Goal: Use online tool/utility: Use online tool/utility

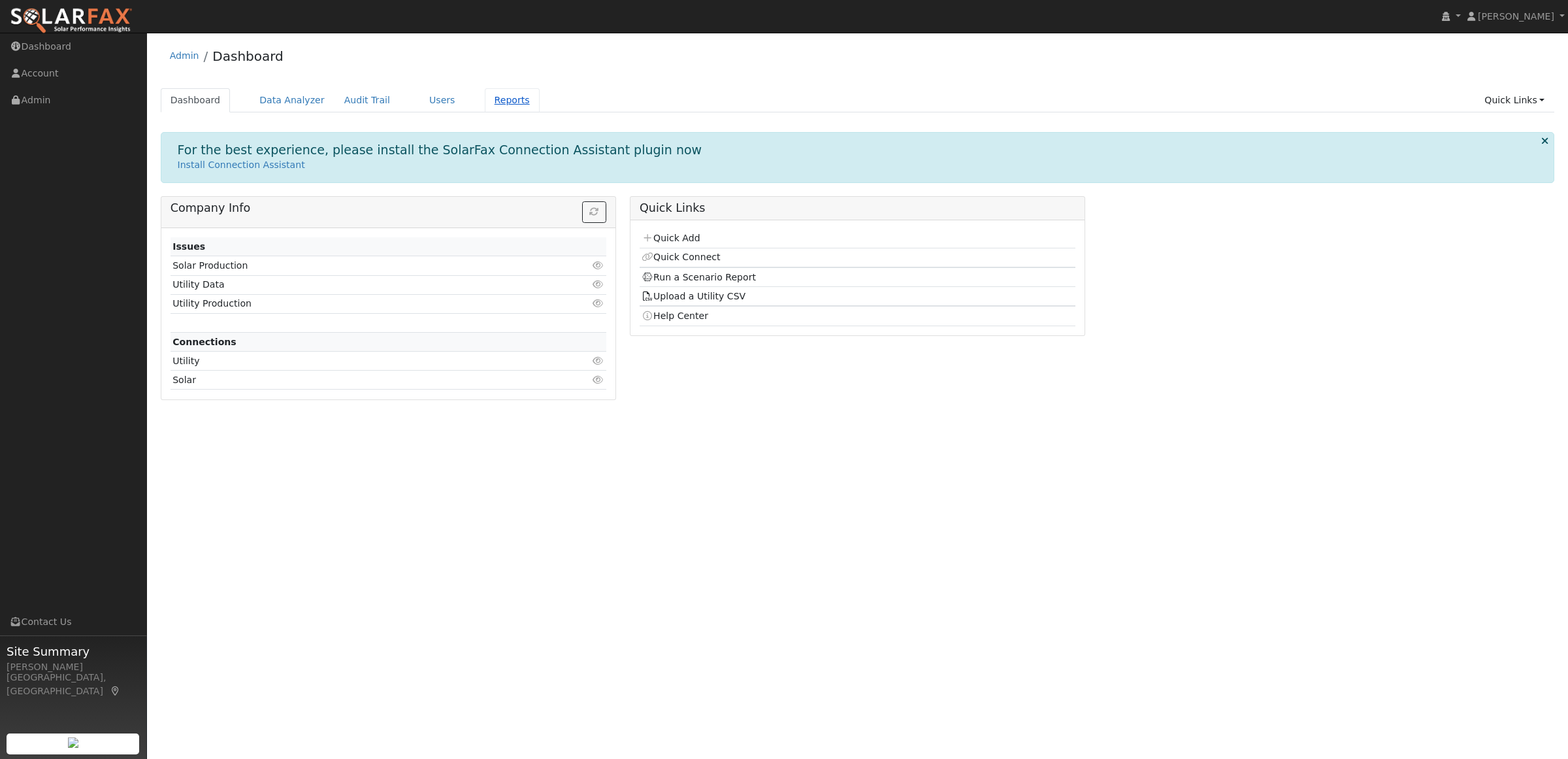
click at [485, 102] on link "Reports" at bounding box center [512, 100] width 55 height 24
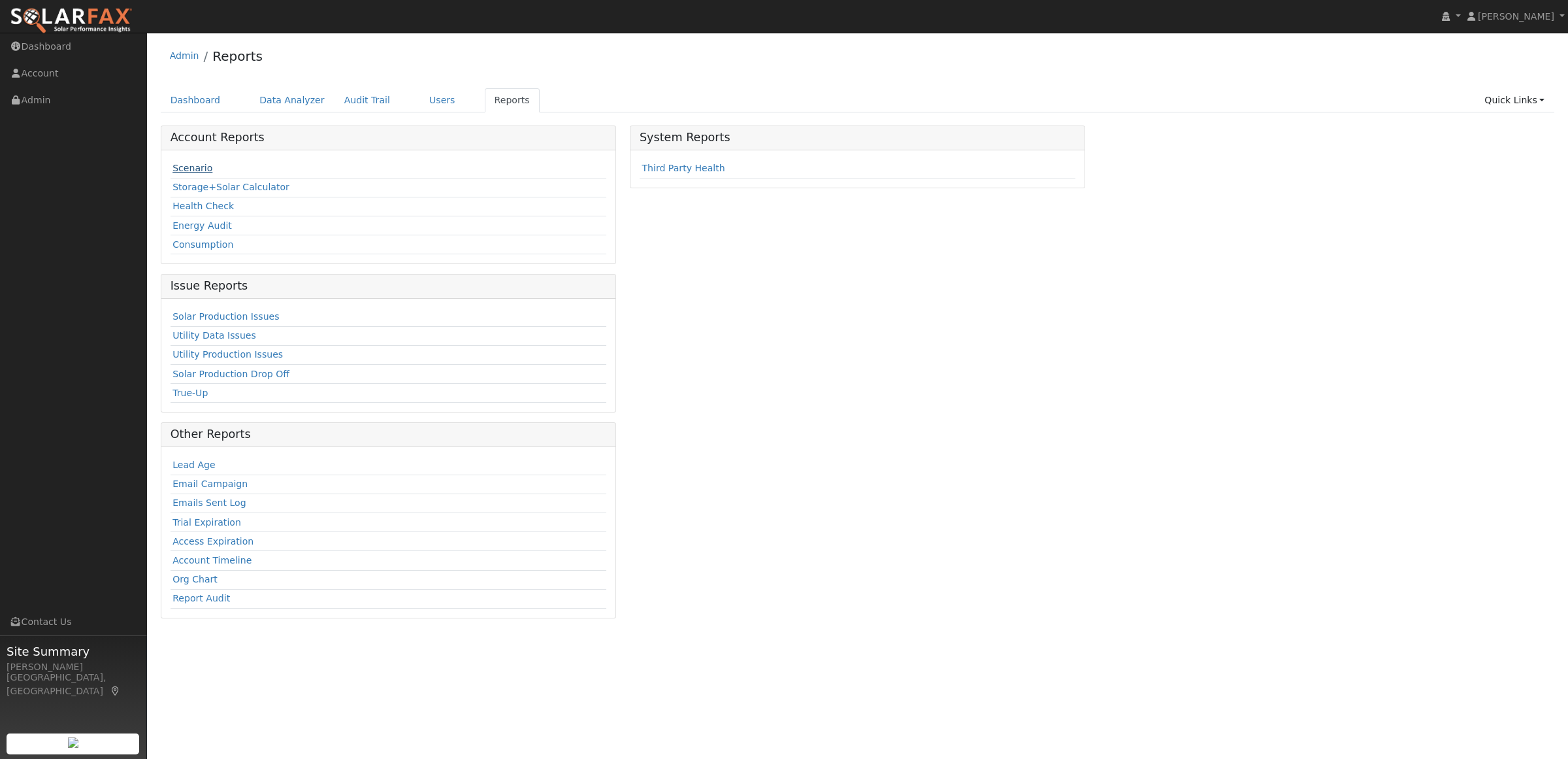
click at [183, 168] on link "Scenario" at bounding box center [192, 168] width 40 height 11
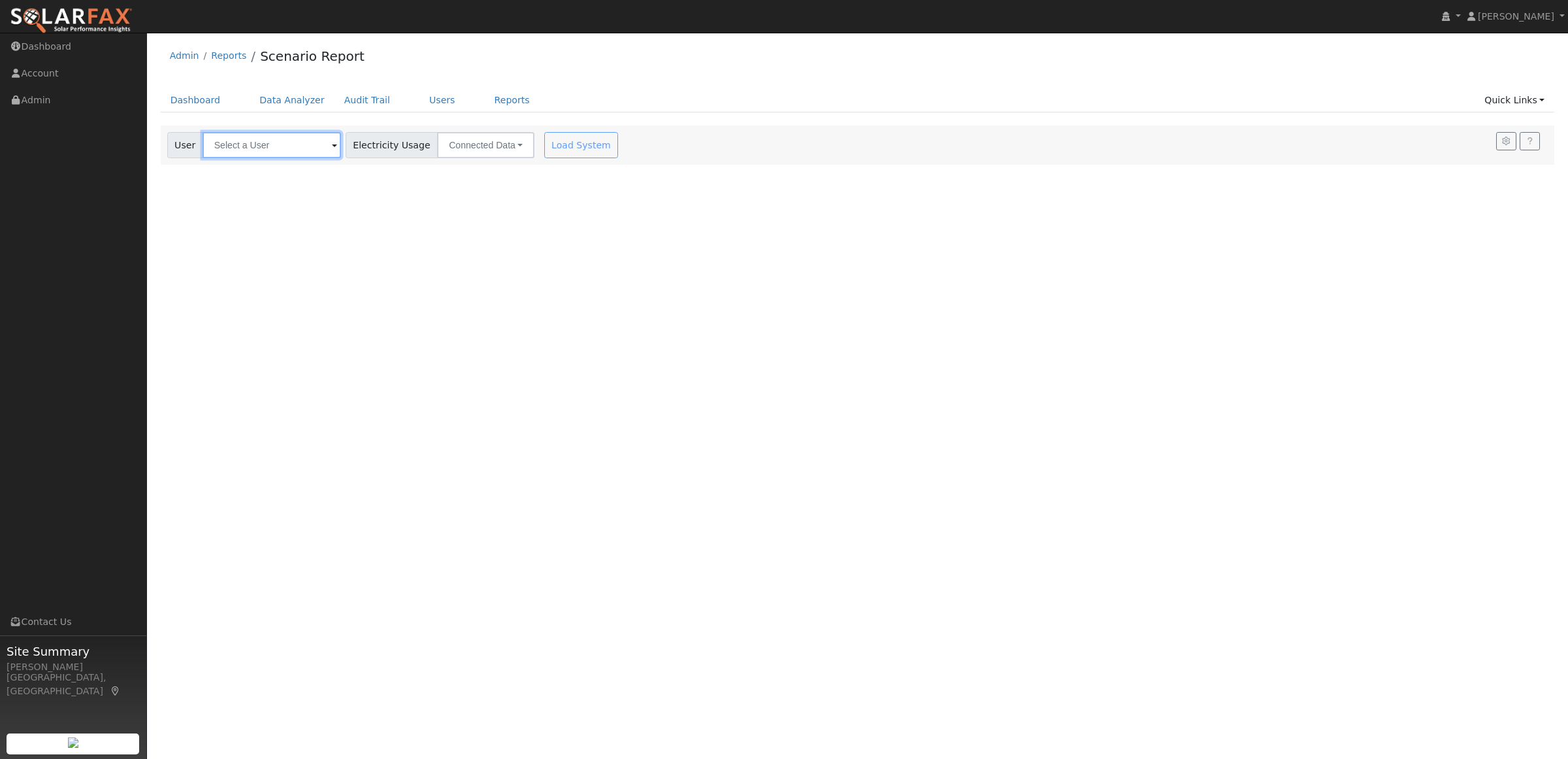
click at [247, 146] on input "text" at bounding box center [272, 145] width 139 height 27
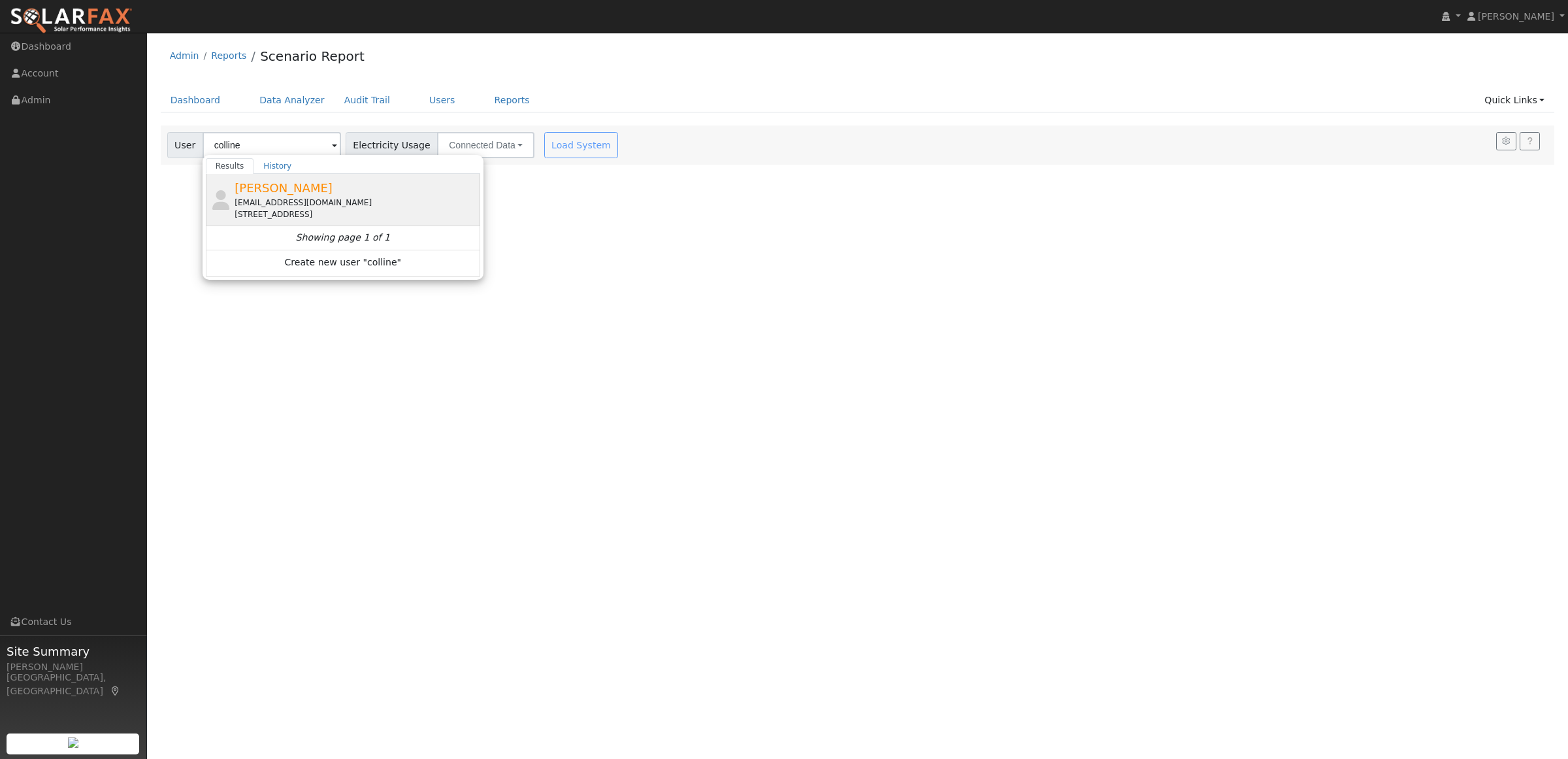
click at [285, 193] on span "Adelyn Colline" at bounding box center [283, 188] width 98 height 14
type input "Adelyn Colline"
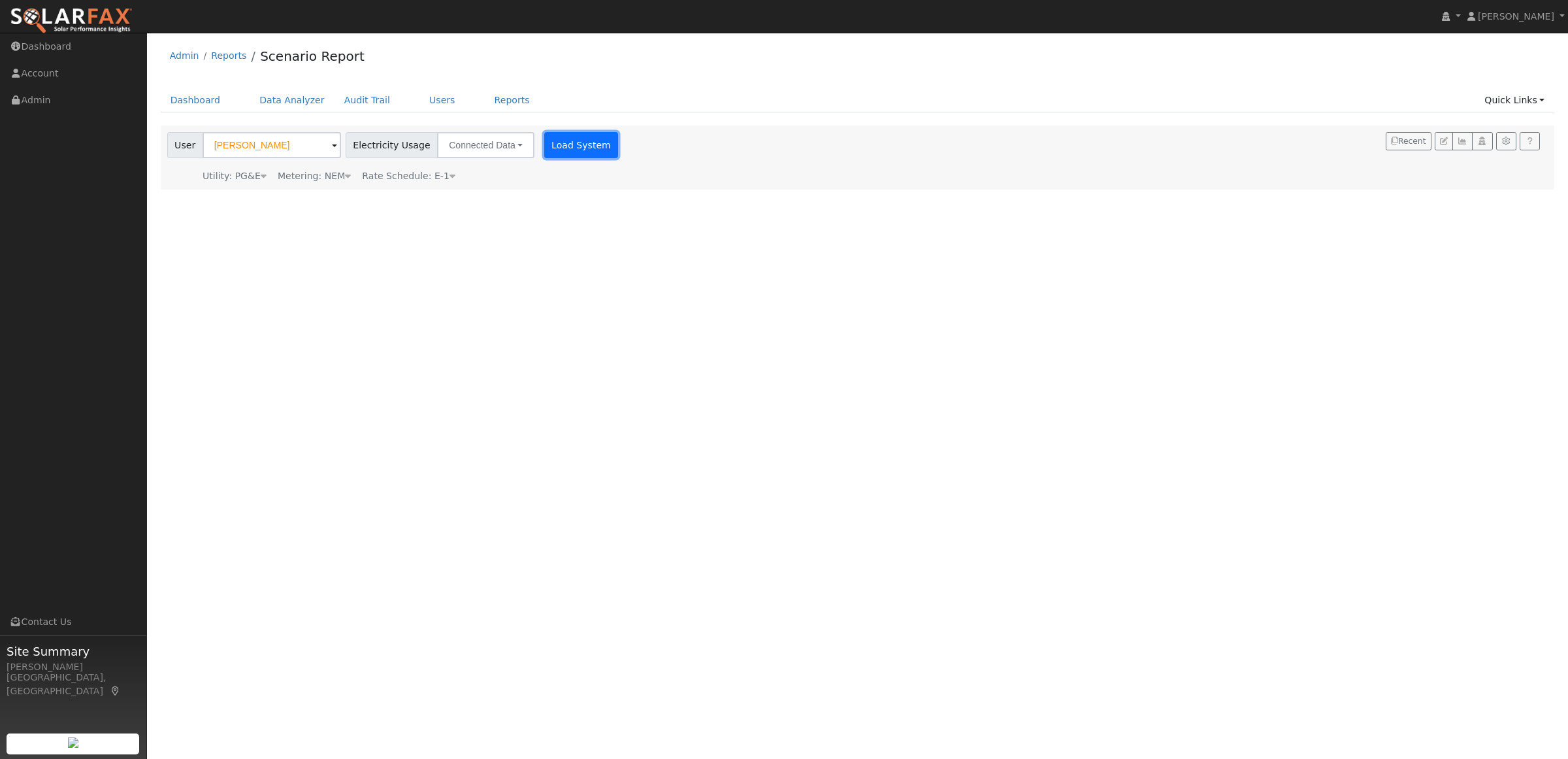
click at [555, 145] on button "Load System" at bounding box center [581, 145] width 74 height 27
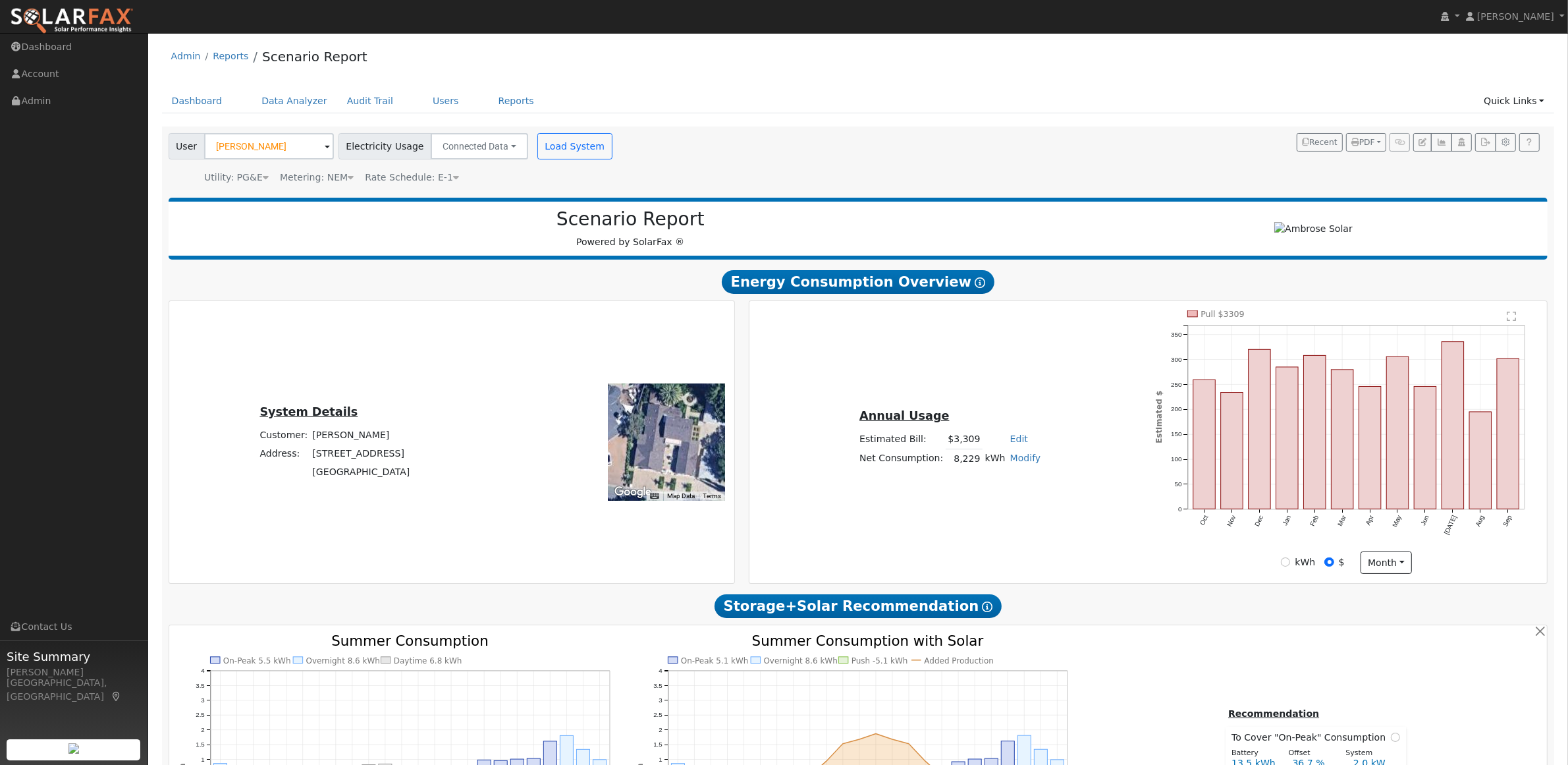
type input "14973"
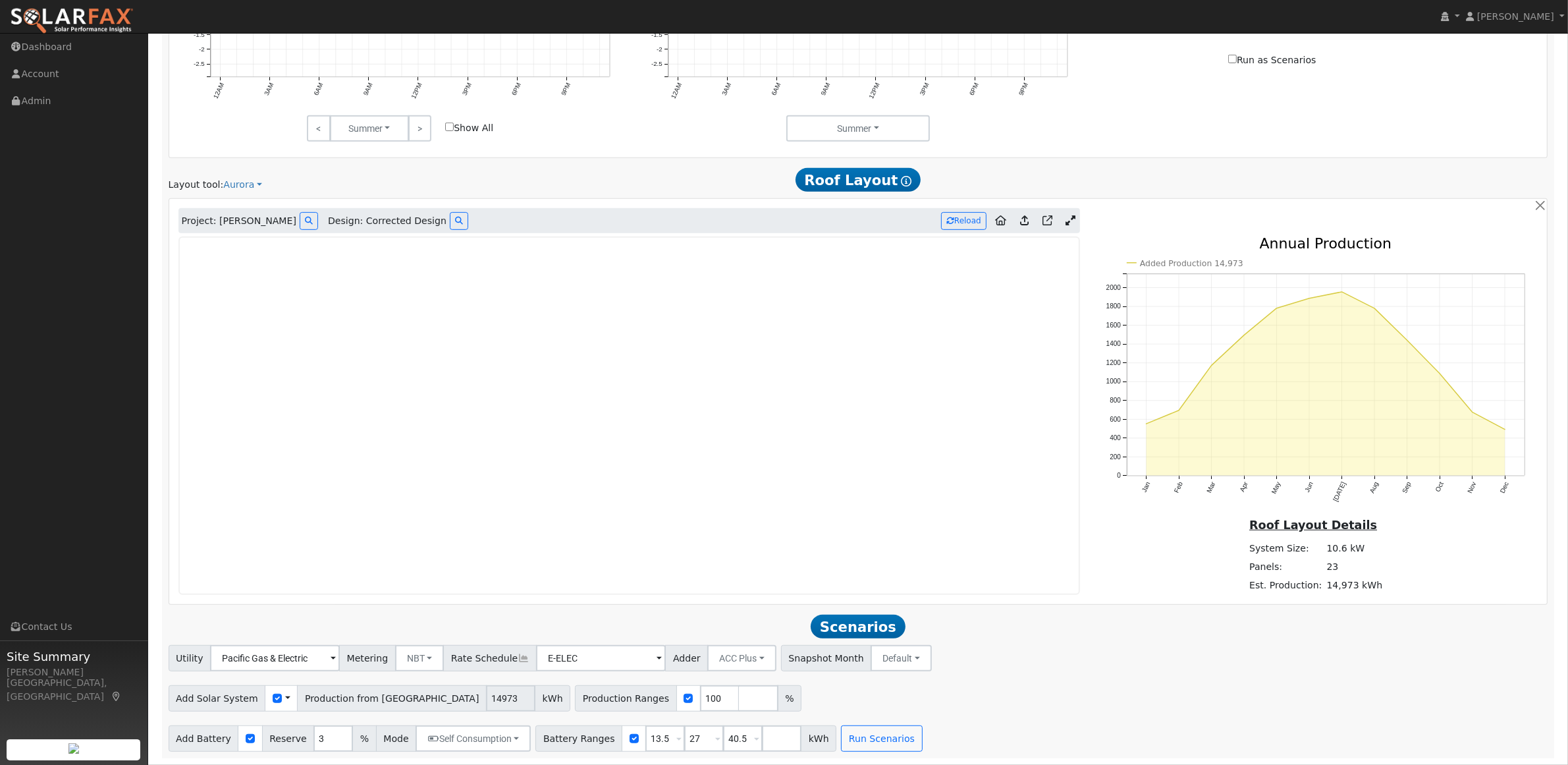
scroll to position [803, 0]
click at [866, 739] on button "Run Scenarios" at bounding box center [881, 738] width 81 height 27
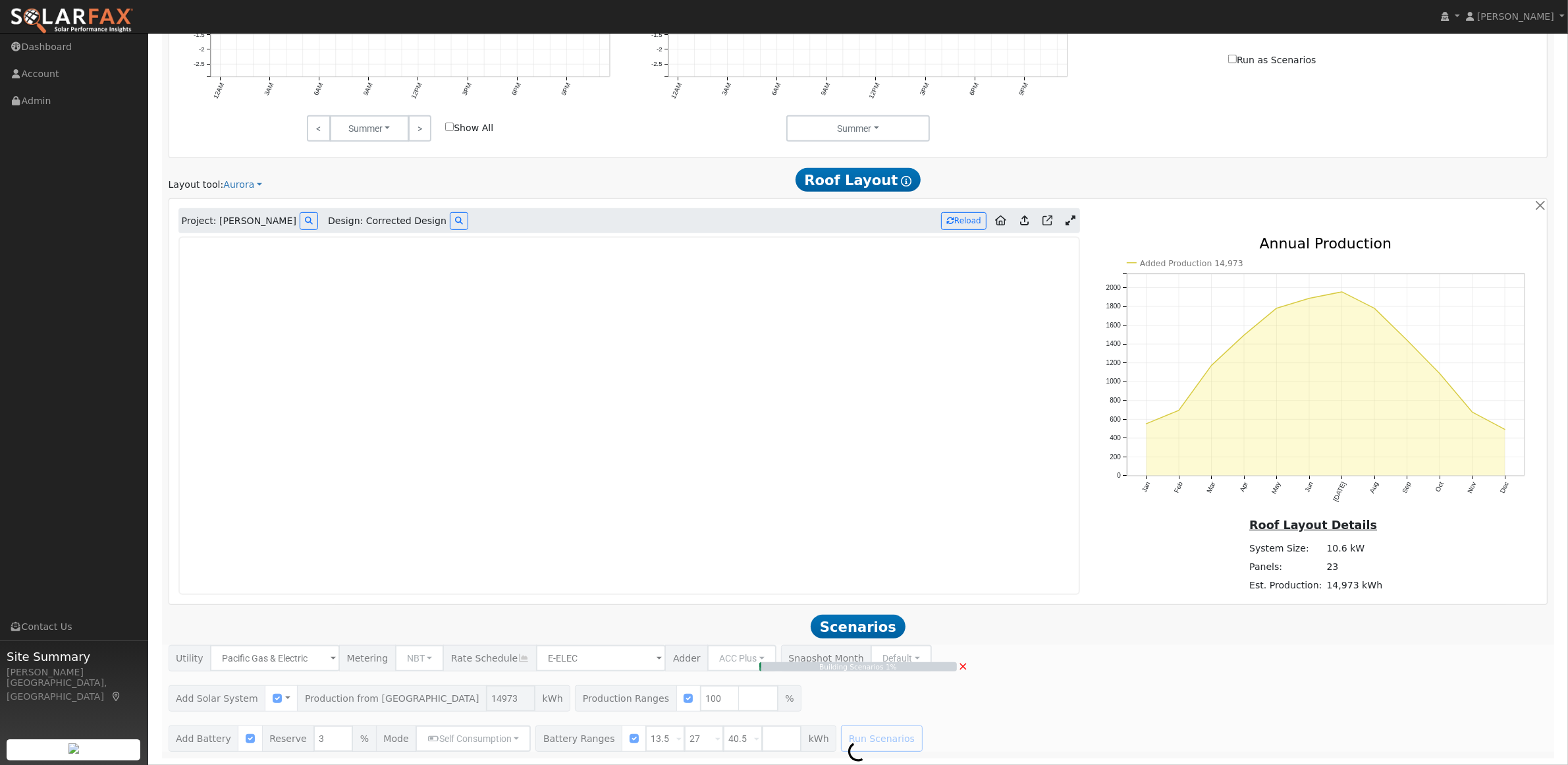
type input "10.0"
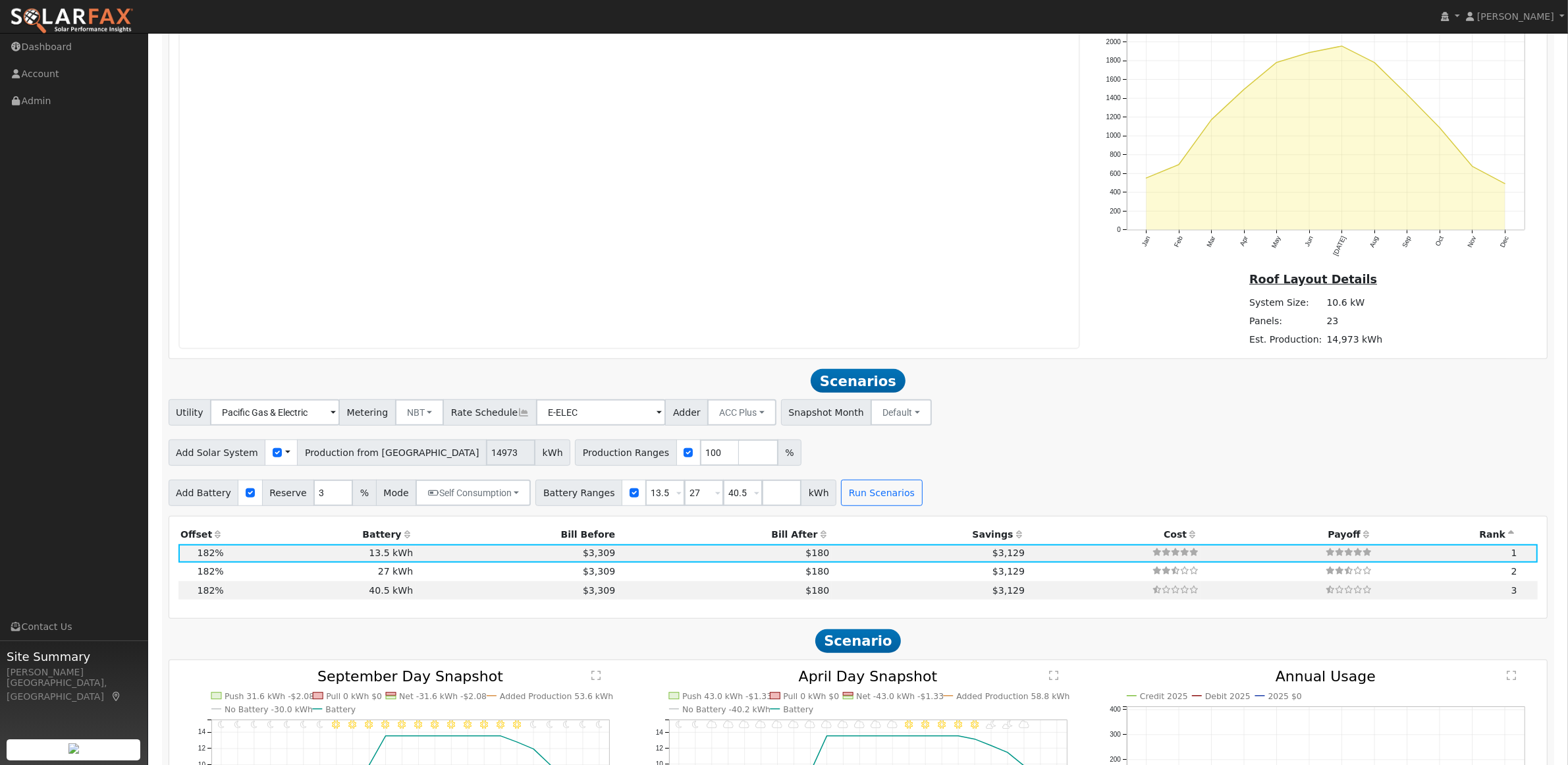
scroll to position [1048, 0]
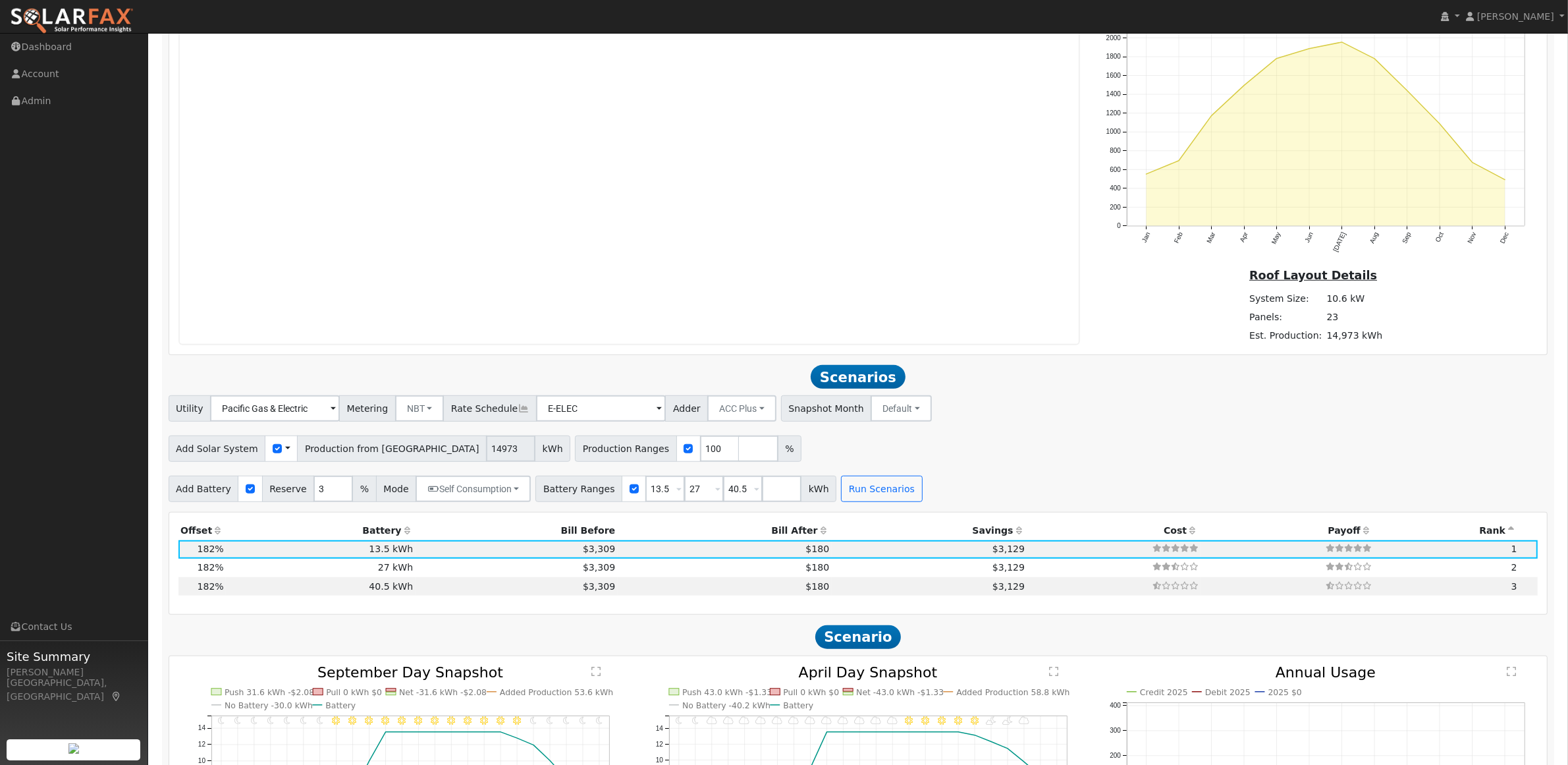
drag, startPoint x: 946, startPoint y: 353, endPoint x: 943, endPoint y: 373, distance: 20.2
click at [944, 371] on div "Scenario Report Powered by SolarFax ® Energy Consumption Overview Show Help Thi…" at bounding box center [858, 346] width 1392 height 2406
click at [1015, 350] on div "Project: Adelyn Colline Design: Corrected Design Reload Added Production 14,973…" at bounding box center [858, 152] width 1378 height 405
click at [1180, 319] on div "Roof Layout Details System Size: 10.6 kW Panels: 23 Est. Production: 14,973 kWh" at bounding box center [1316, 305] width 457 height 79
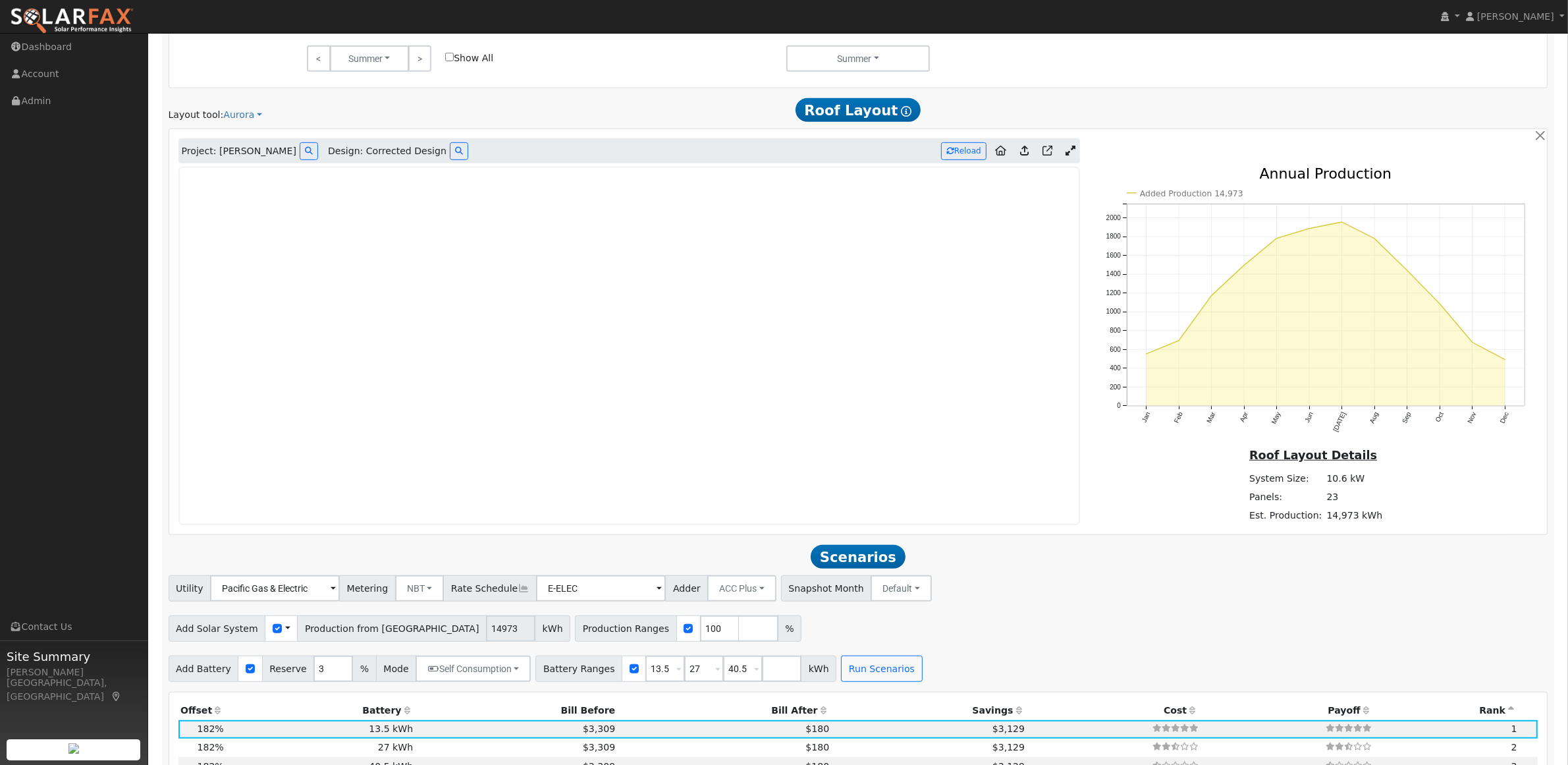
scroll to position [865, 0]
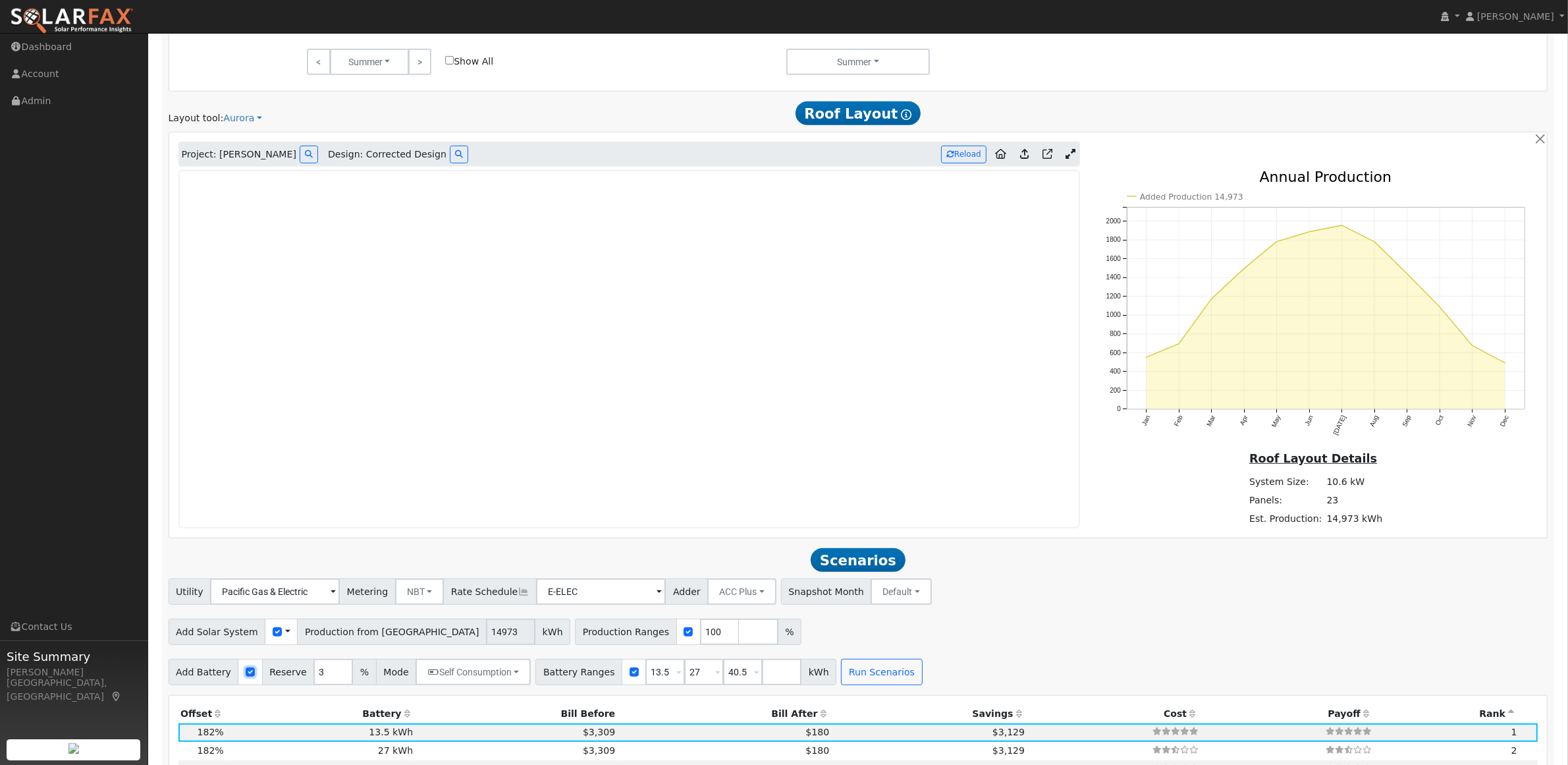
click at [246, 677] on input "checkbox" at bounding box center [250, 671] width 9 height 9
checkbox input "false"
click at [298, 667] on button "Run Scenarios" at bounding box center [308, 672] width 81 height 27
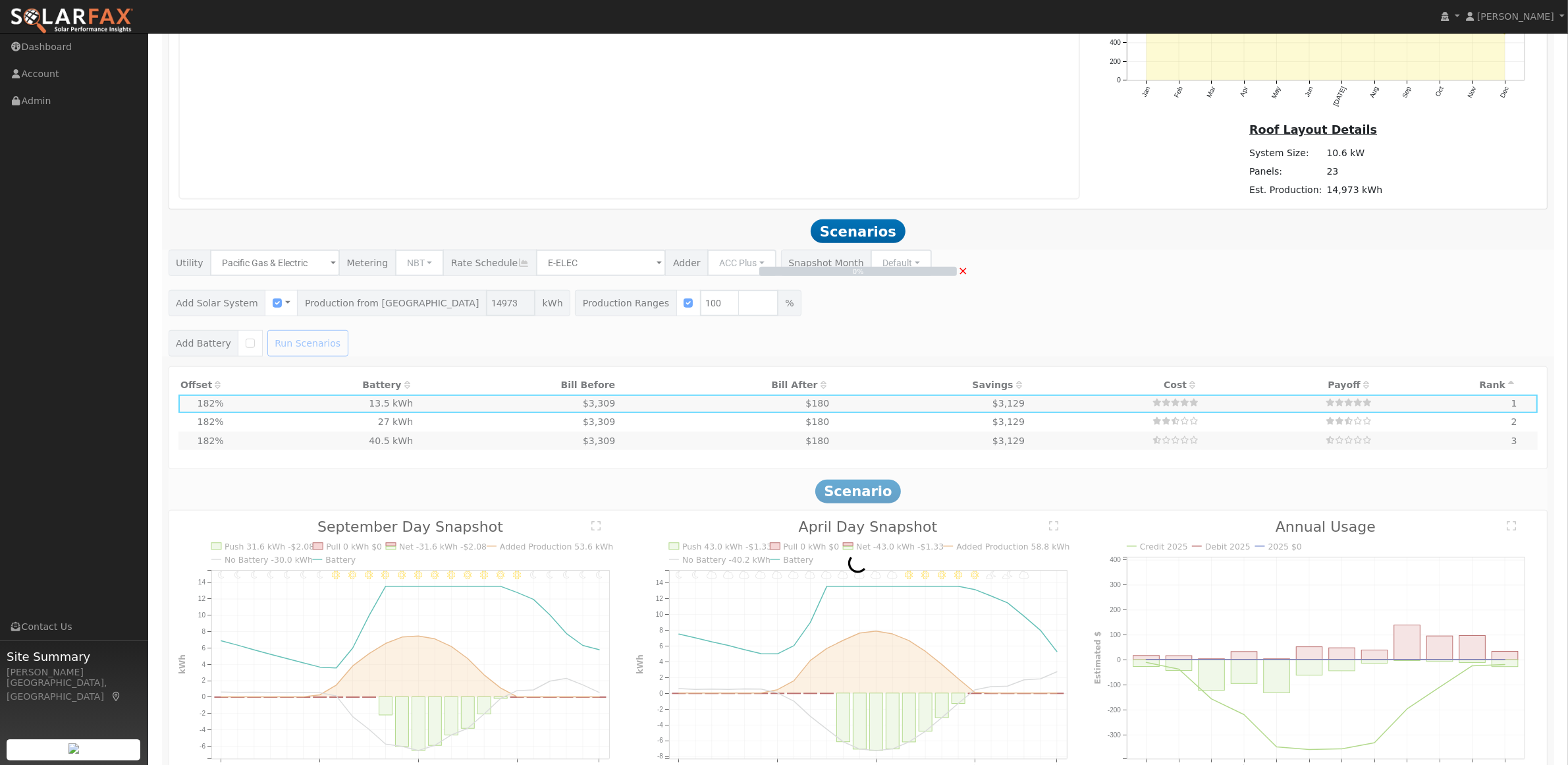
scroll to position [1194, 0]
type input "$10,481"
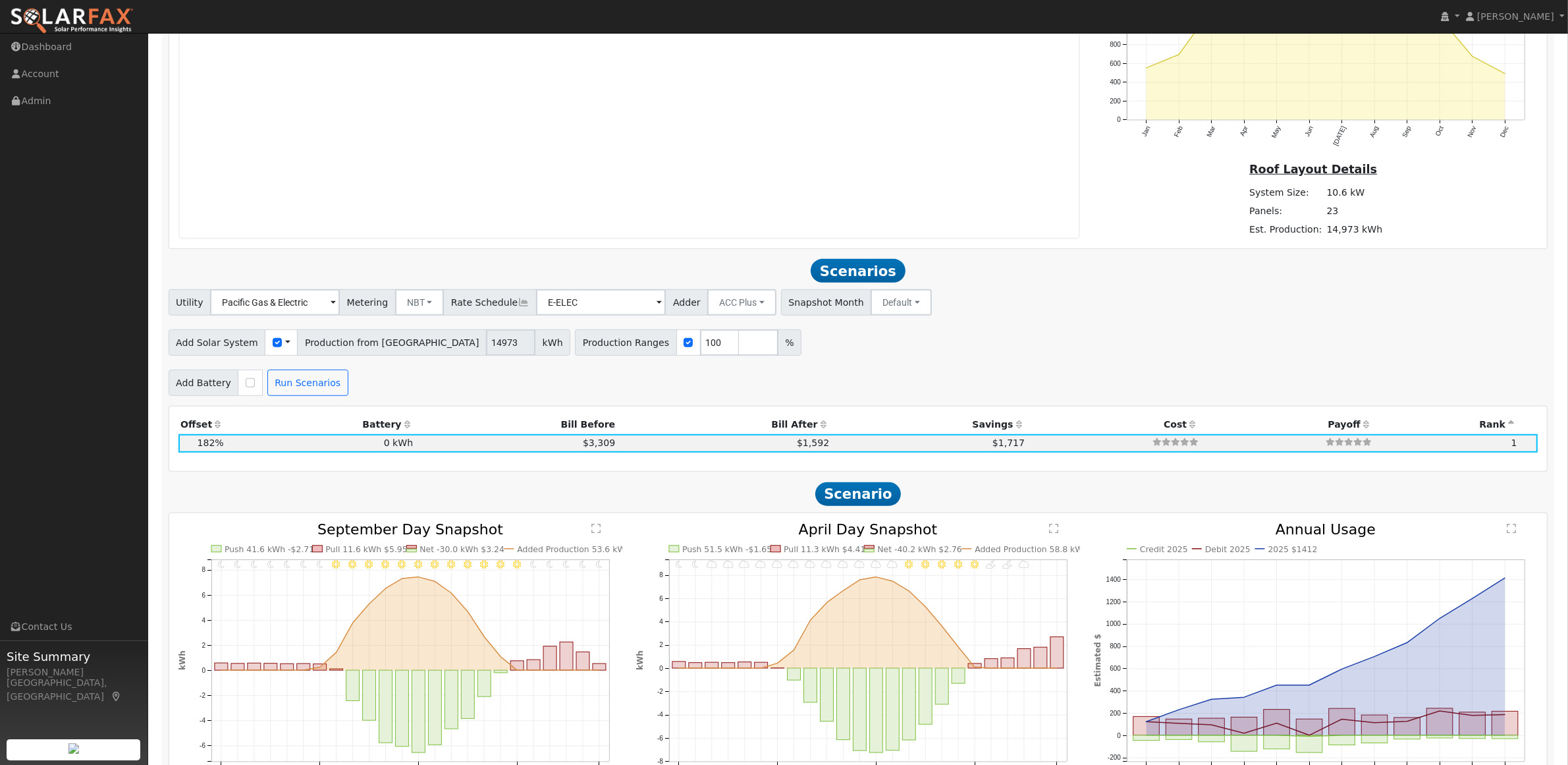
scroll to position [1215, 0]
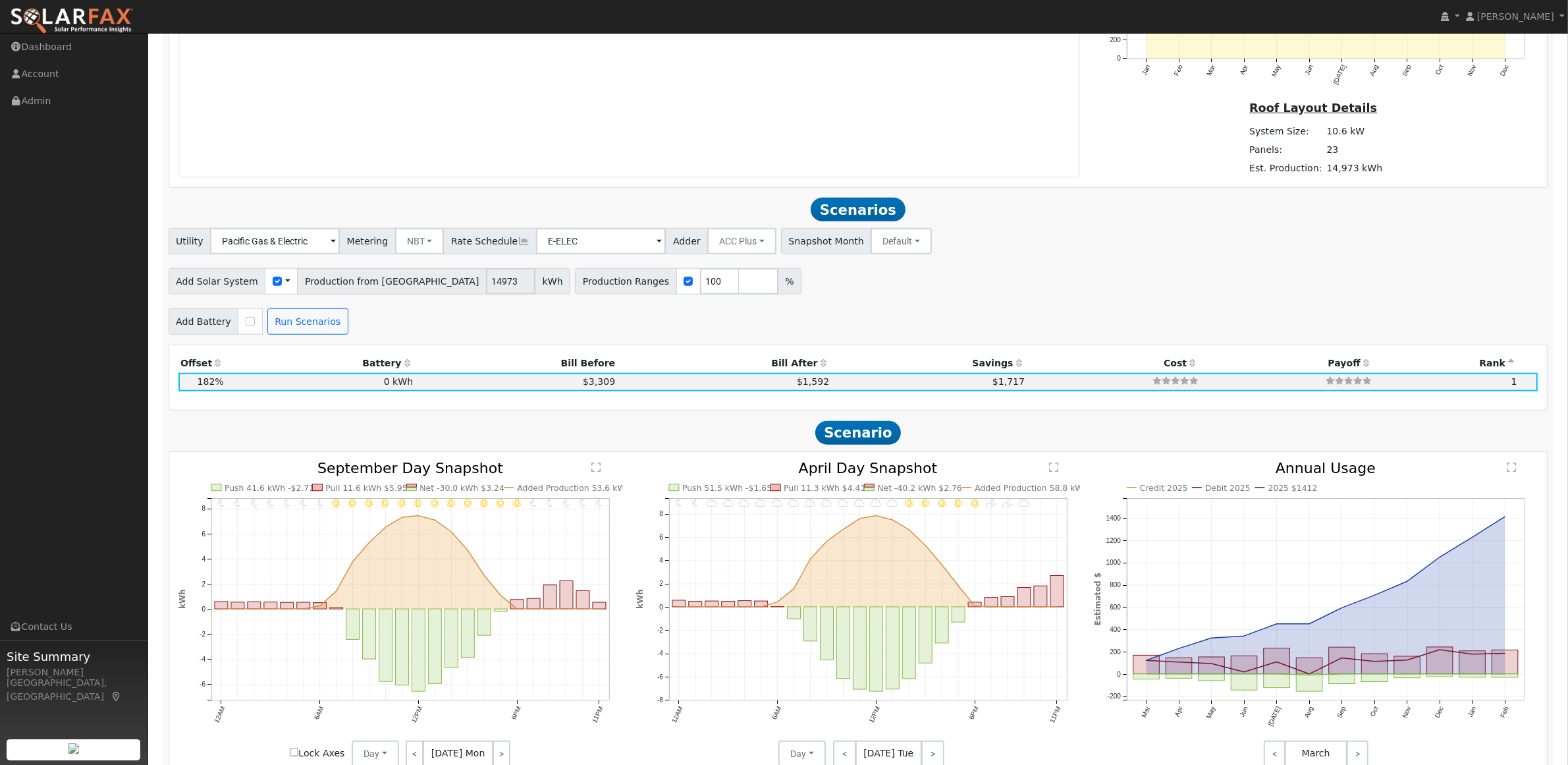
click at [238, 324] on div at bounding box center [250, 322] width 24 height 27
click at [246, 326] on input "checkbox" at bounding box center [250, 321] width 9 height 9
checkbox input "true"
click at [684, 327] on input "27" at bounding box center [703, 322] width 39 height 27
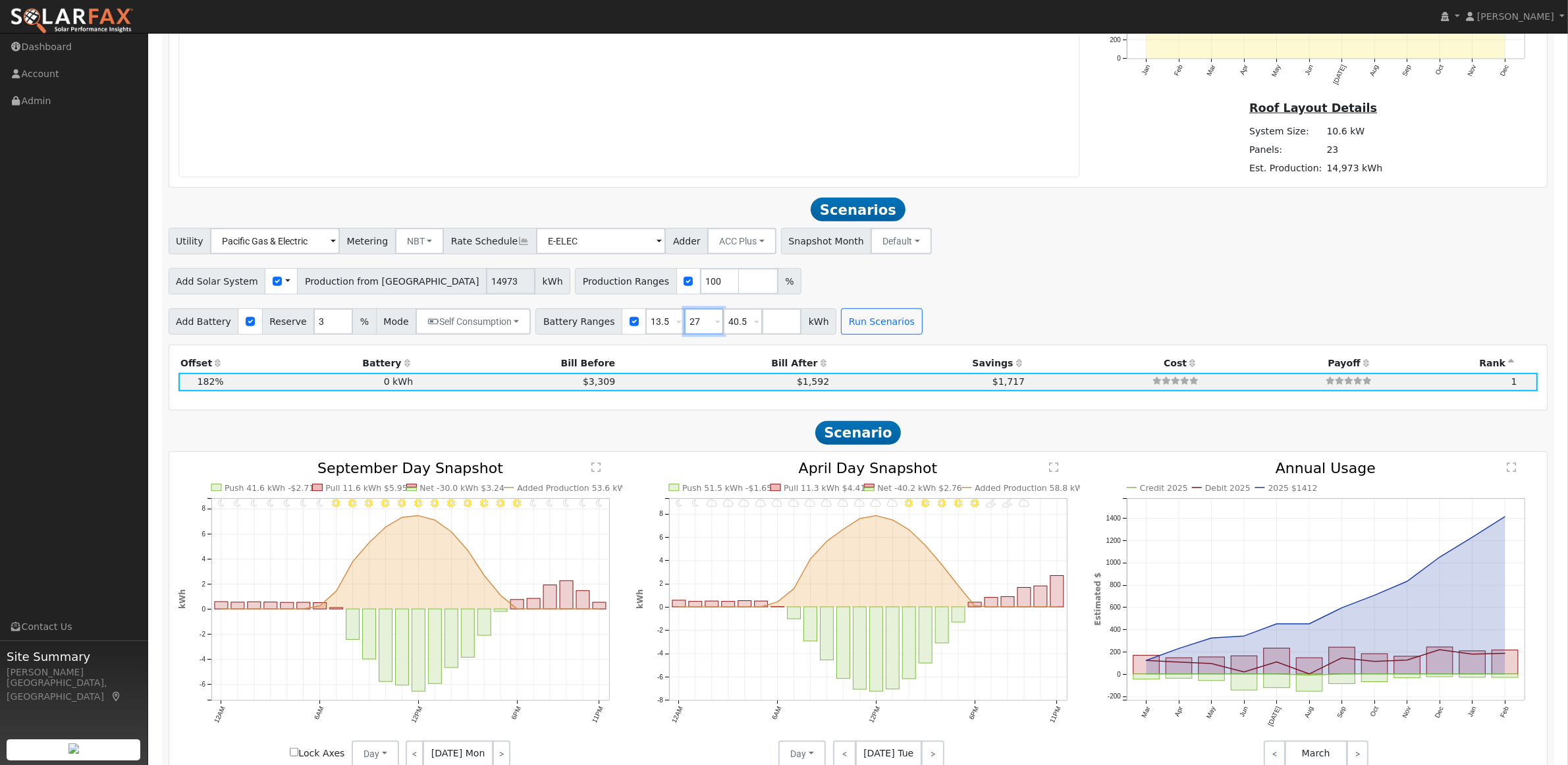
click at [684, 327] on input "27" at bounding box center [703, 322] width 39 height 27
type input "15"
click at [858, 330] on button "Run Scenarios" at bounding box center [881, 322] width 81 height 27
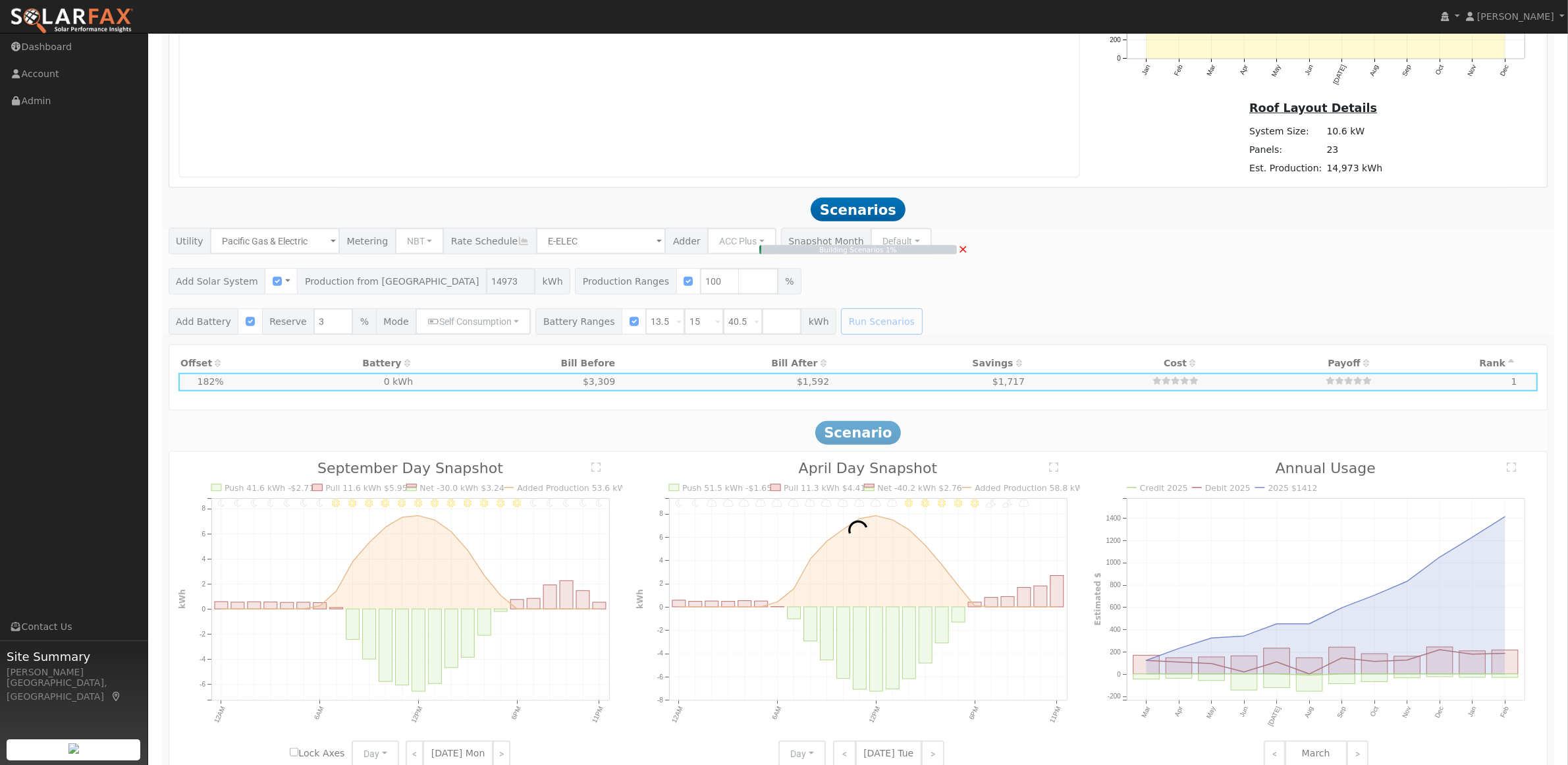
type input "$15,341"
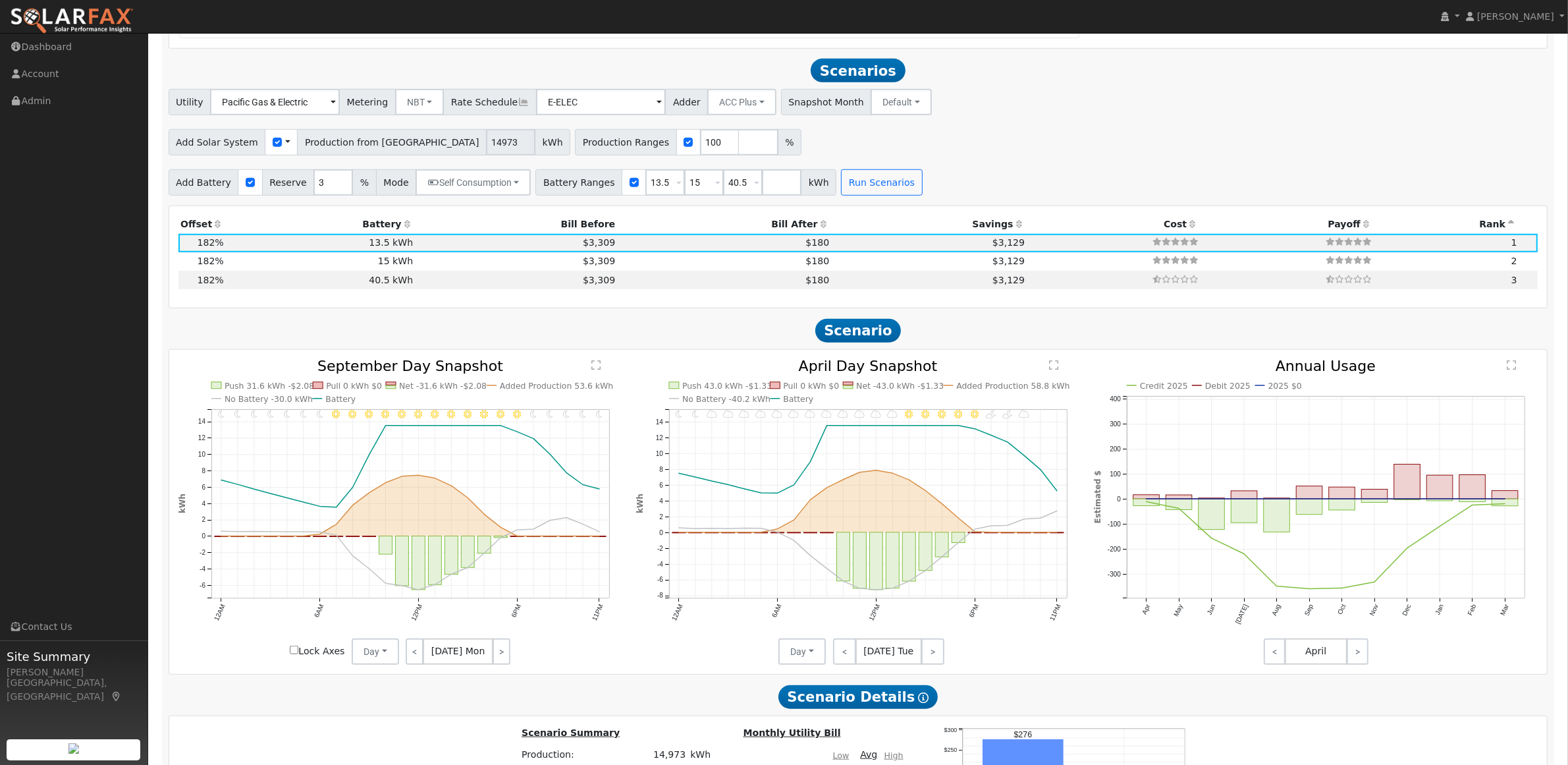
scroll to position [1378, 0]
